Goal: Check status: Check status

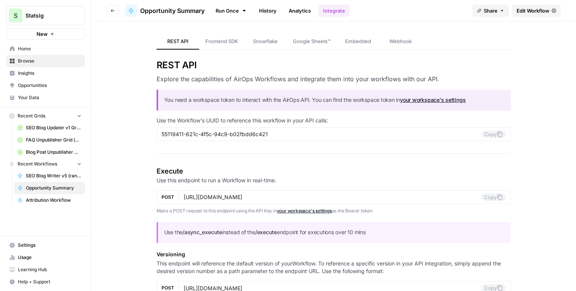
click at [269, 8] on link "History" at bounding box center [268, 11] width 27 height 12
